Goal: Task Accomplishment & Management: Manage account settings

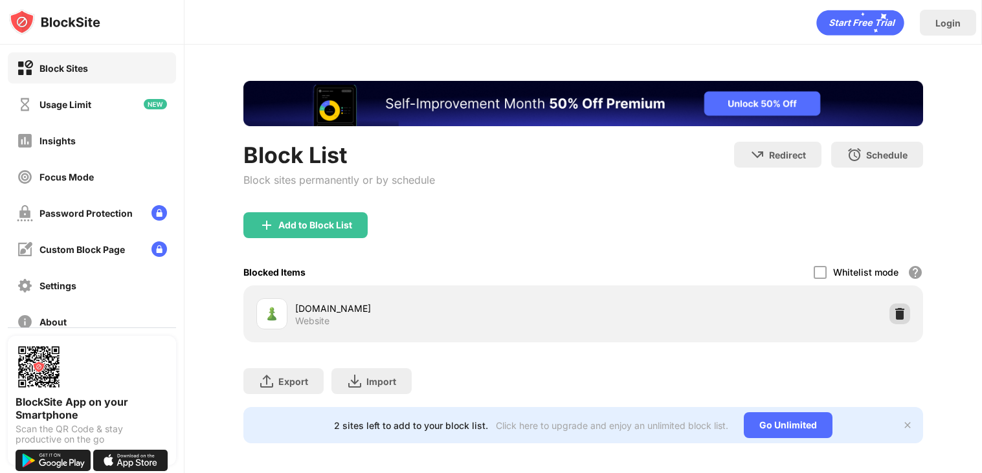
click at [897, 313] on img at bounding box center [899, 313] width 13 height 13
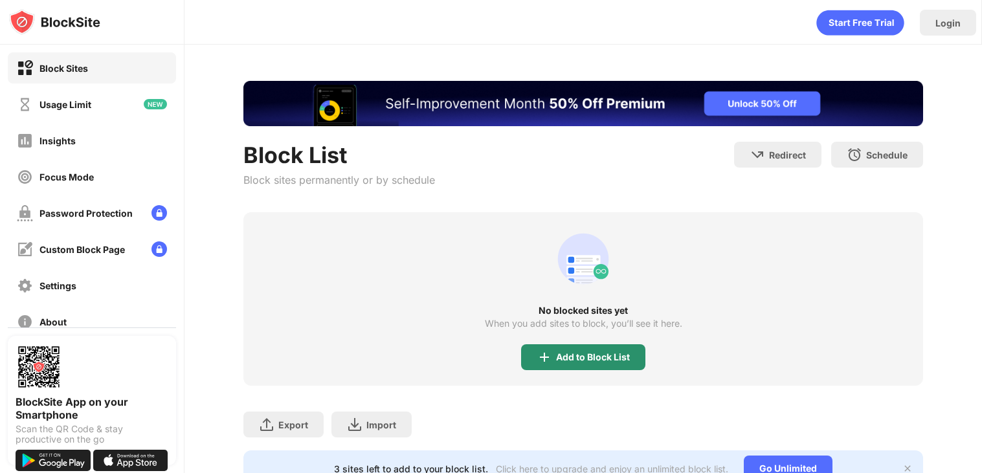
click at [599, 356] on div "Add to Block List" at bounding box center [593, 357] width 74 height 10
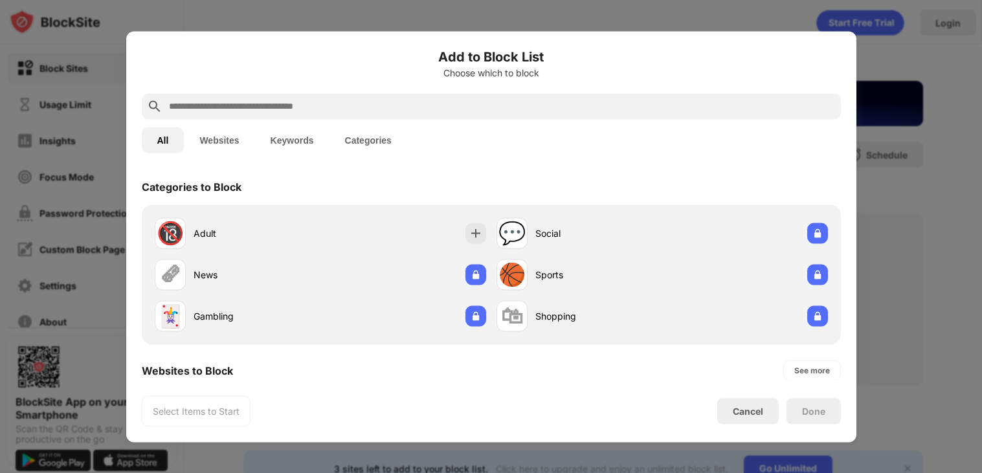
click at [485, 113] on input "text" at bounding box center [502, 106] width 668 height 16
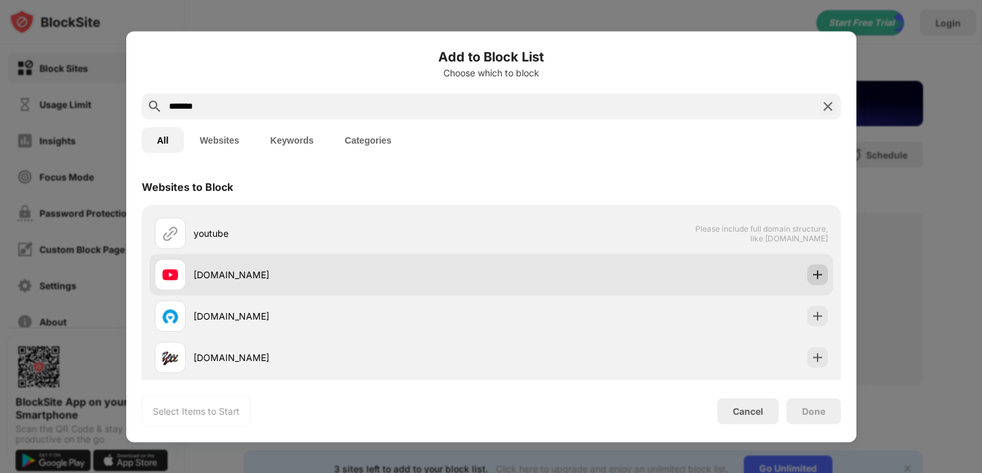
type input "*******"
click at [814, 274] on img at bounding box center [817, 274] width 13 height 13
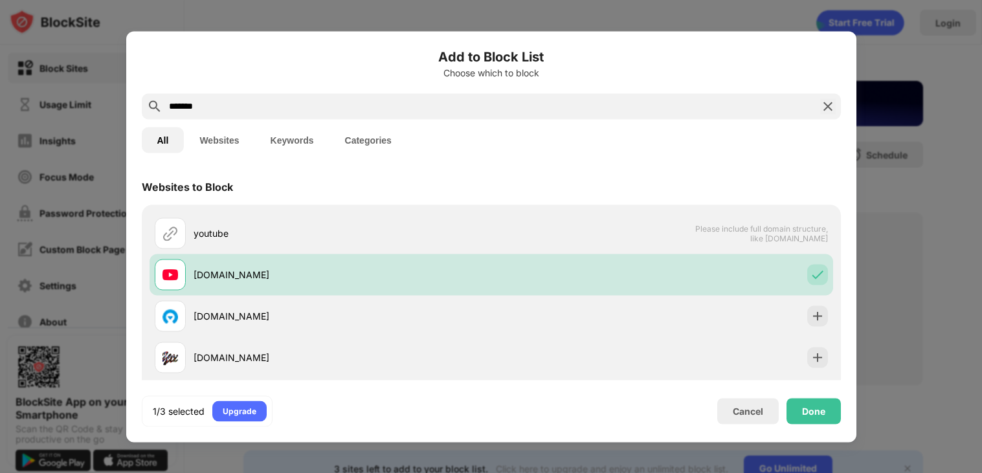
click at [824, 100] on img at bounding box center [828, 106] width 16 height 16
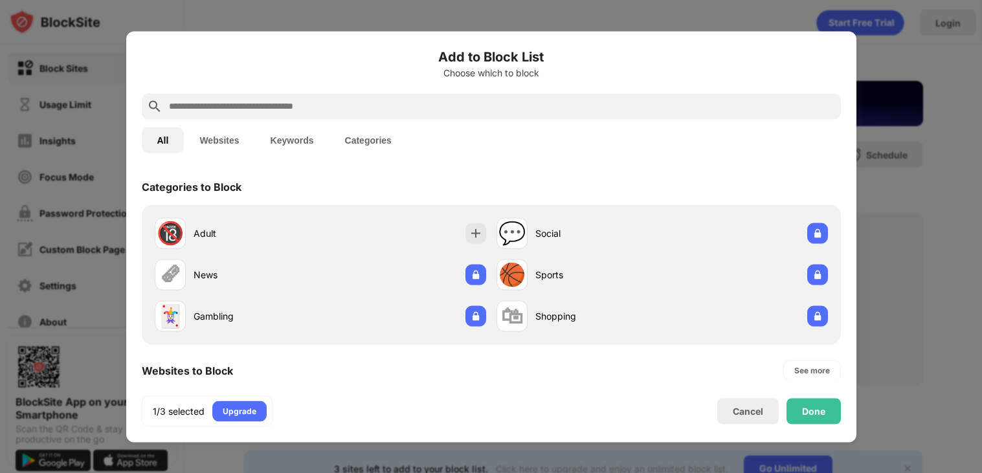
click at [812, 105] on input "text" at bounding box center [502, 106] width 668 height 16
type input "*"
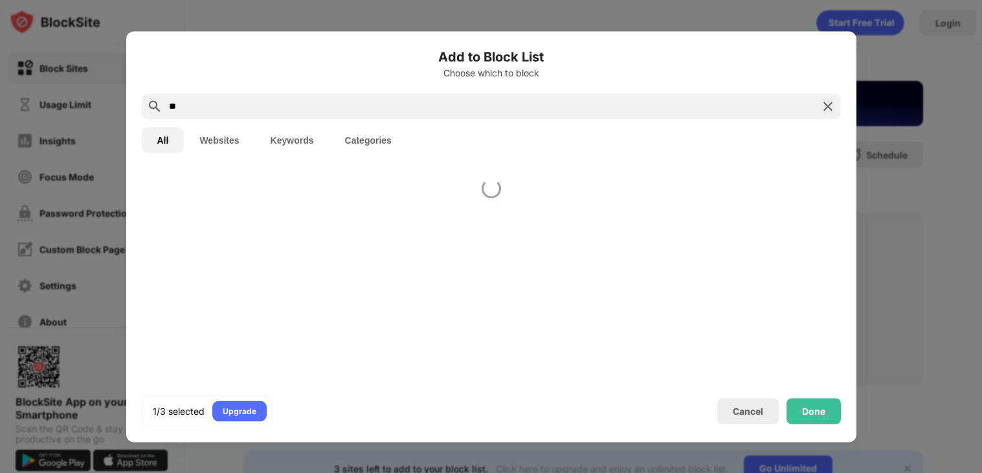
type input "*"
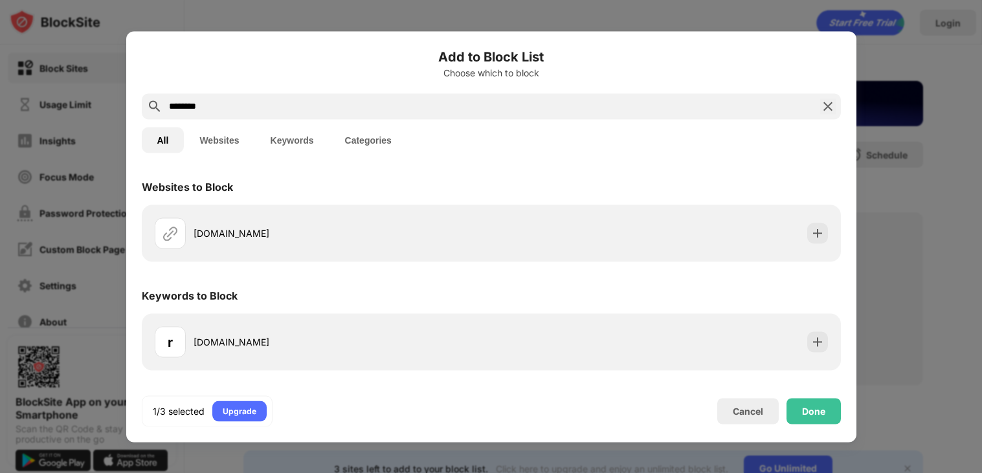
type input "********"
click at [954, 236] on div at bounding box center [491, 236] width 982 height 473
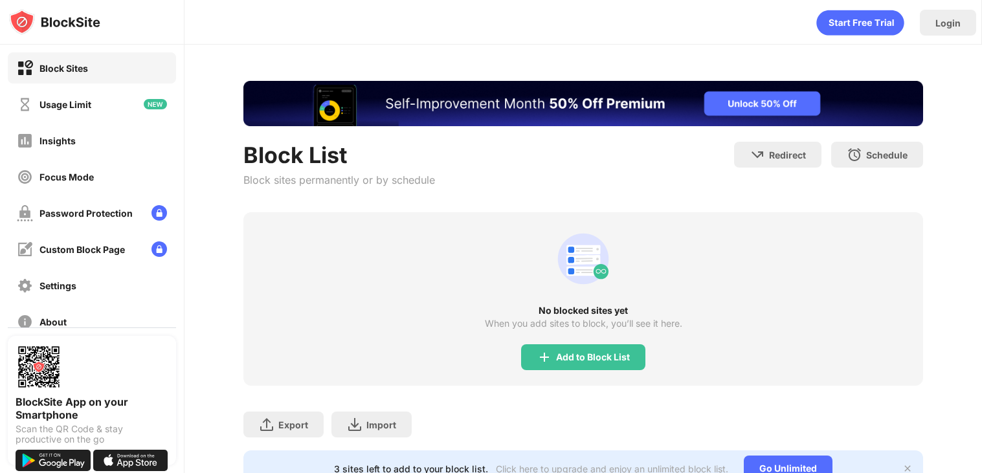
click at [686, 184] on div "Block List Block sites permanently or by schedule Redirect Choose a site to be …" at bounding box center [583, 177] width 680 height 71
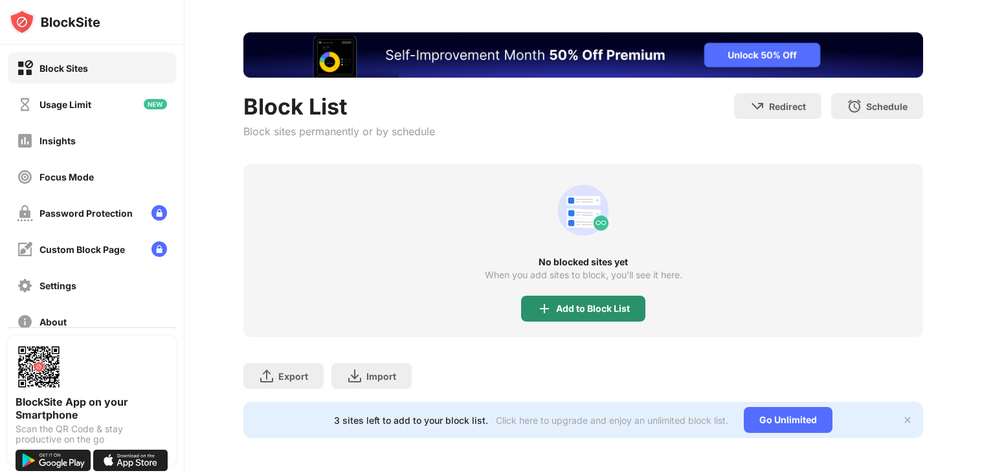
click at [564, 304] on div "Add to Block List" at bounding box center [593, 309] width 74 height 10
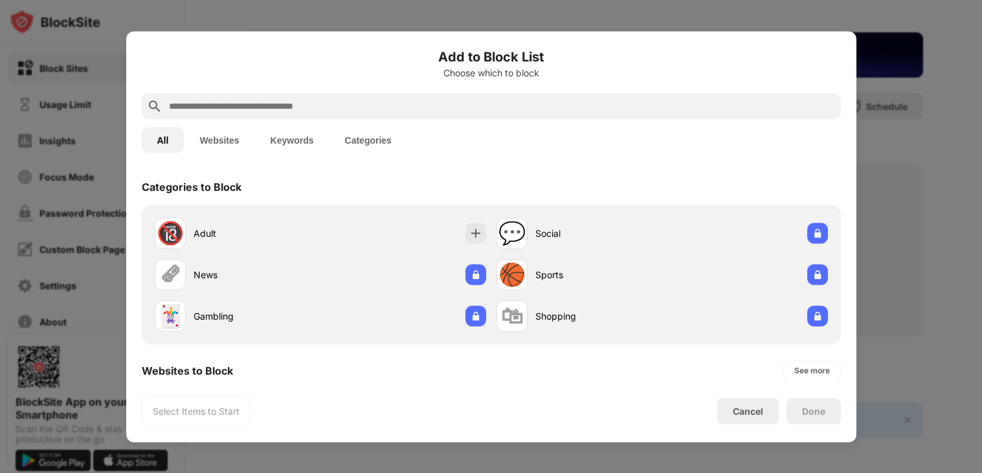
click at [477, 101] on input "text" at bounding box center [502, 106] width 668 height 16
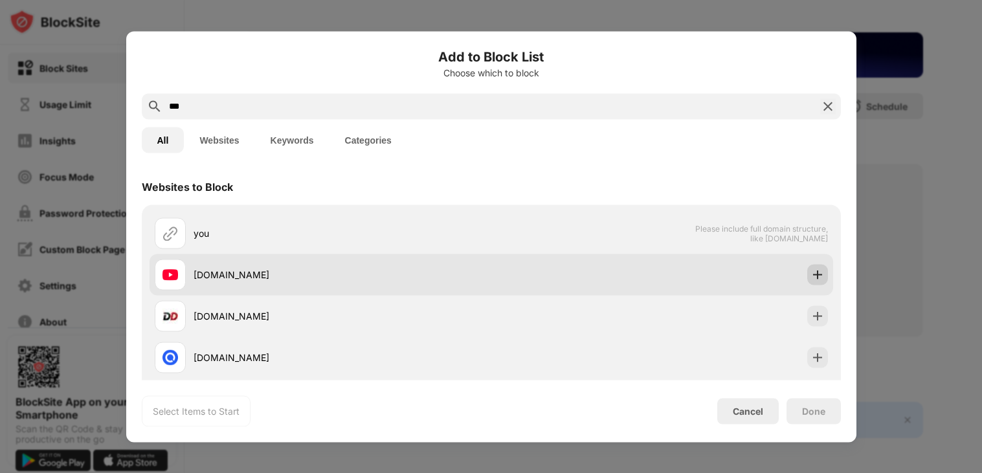
type input "***"
click at [817, 274] on img at bounding box center [817, 274] width 13 height 13
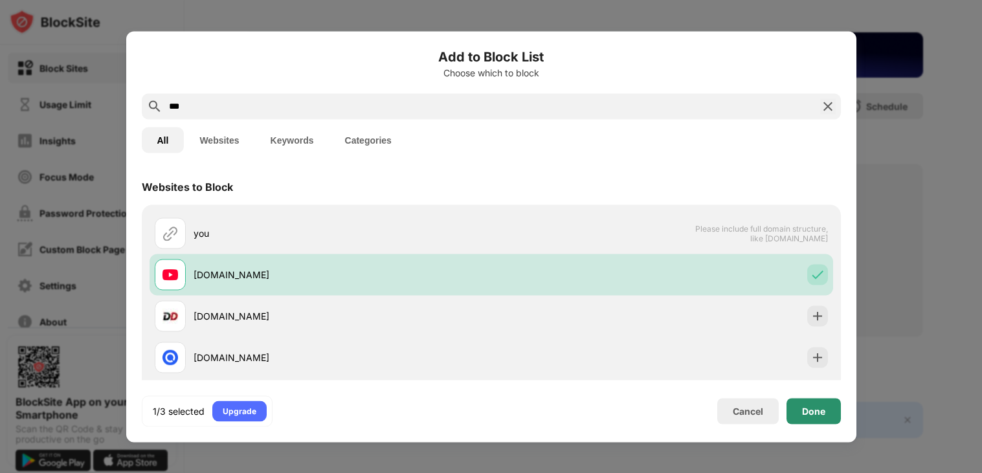
click at [819, 424] on div "1/3 selected Upgrade Cancel Done" at bounding box center [491, 411] width 699 height 31
click at [816, 418] on div "Done" at bounding box center [814, 411] width 54 height 26
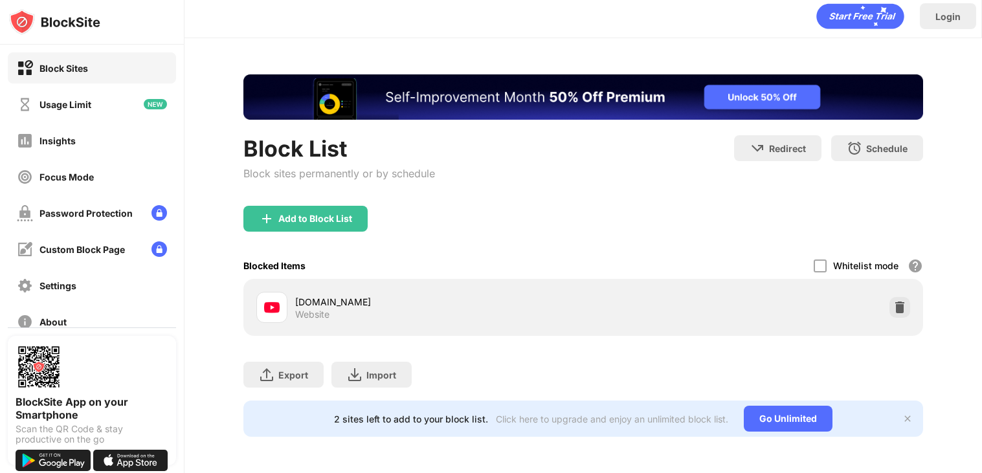
scroll to position [5, 0]
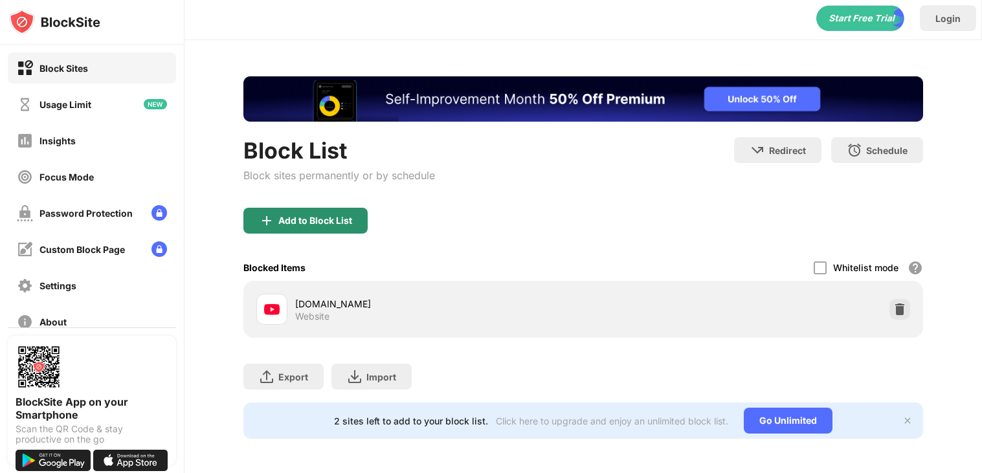
click at [284, 220] on div "Add to Block List" at bounding box center [315, 221] width 74 height 10
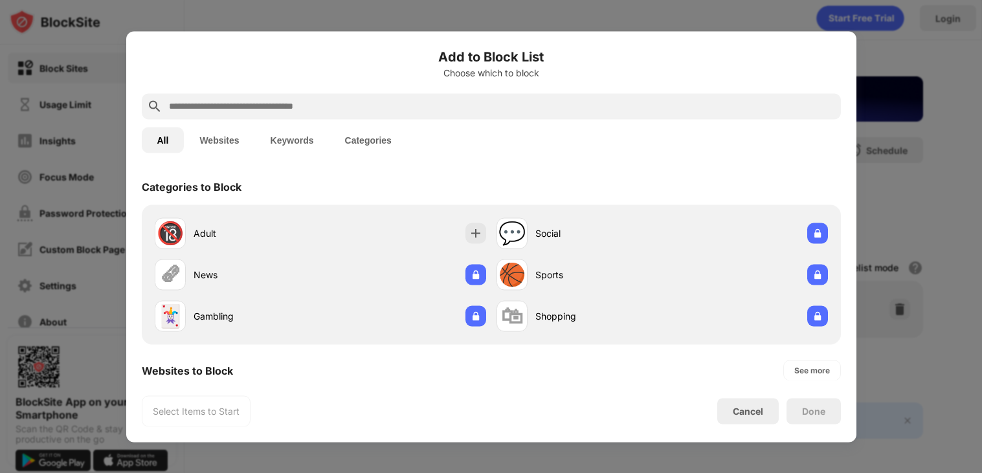
click at [307, 98] on input "text" at bounding box center [502, 106] width 668 height 16
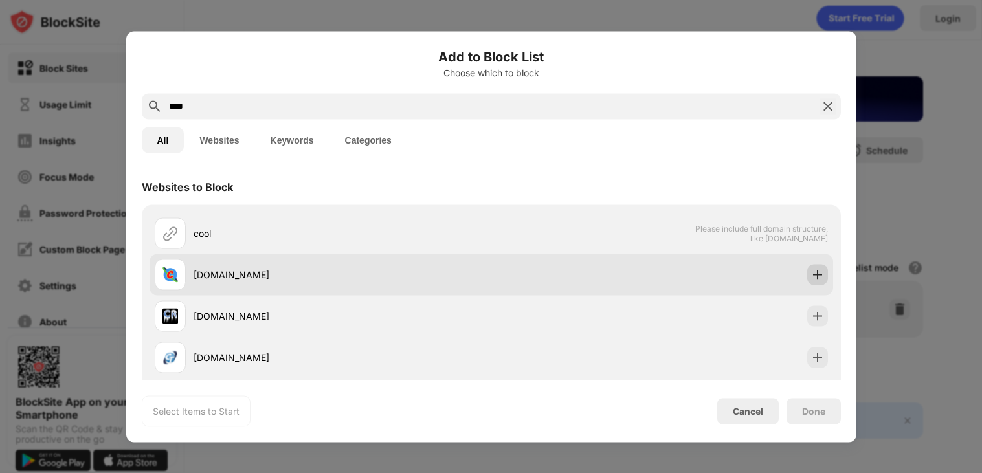
type input "****"
click at [823, 274] on img at bounding box center [817, 274] width 13 height 13
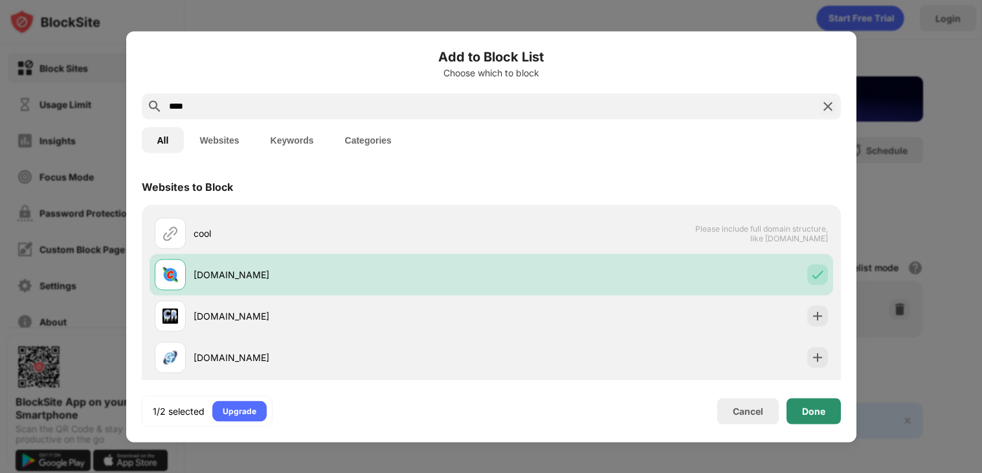
click at [813, 411] on div "Done" at bounding box center [813, 411] width 23 height 10
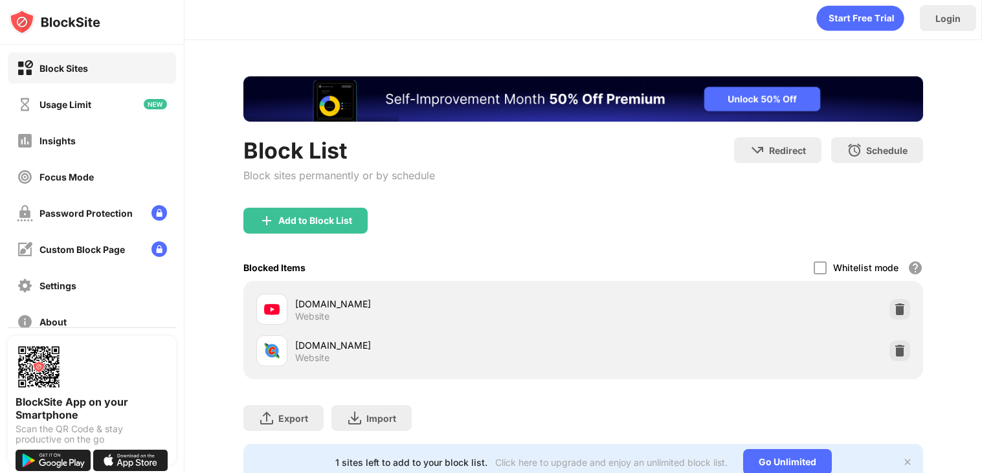
scroll to position [47, 0]
